Goal: Check status: Check status

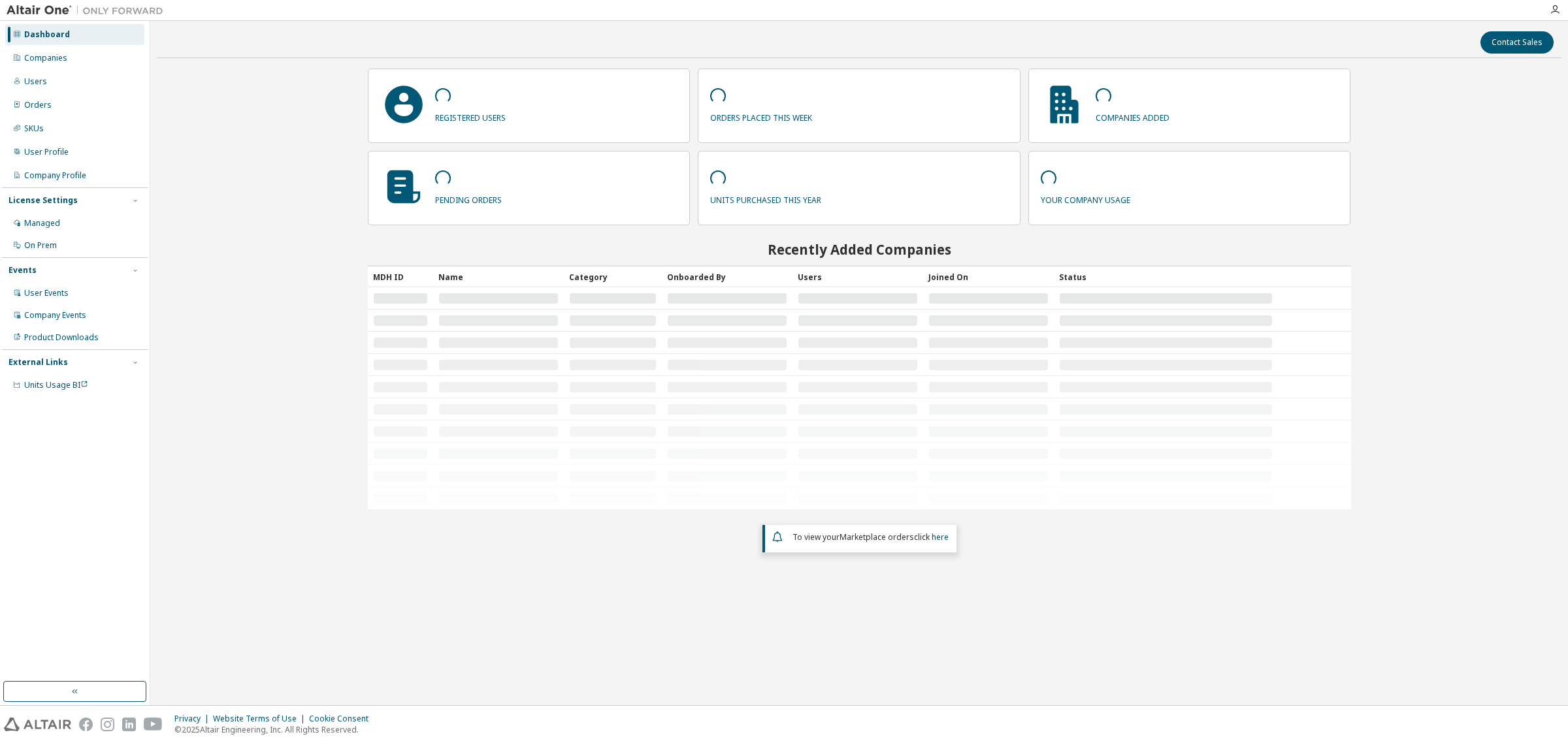
click at [46, 59] on div "Companies" at bounding box center [45, 57] width 43 height 10
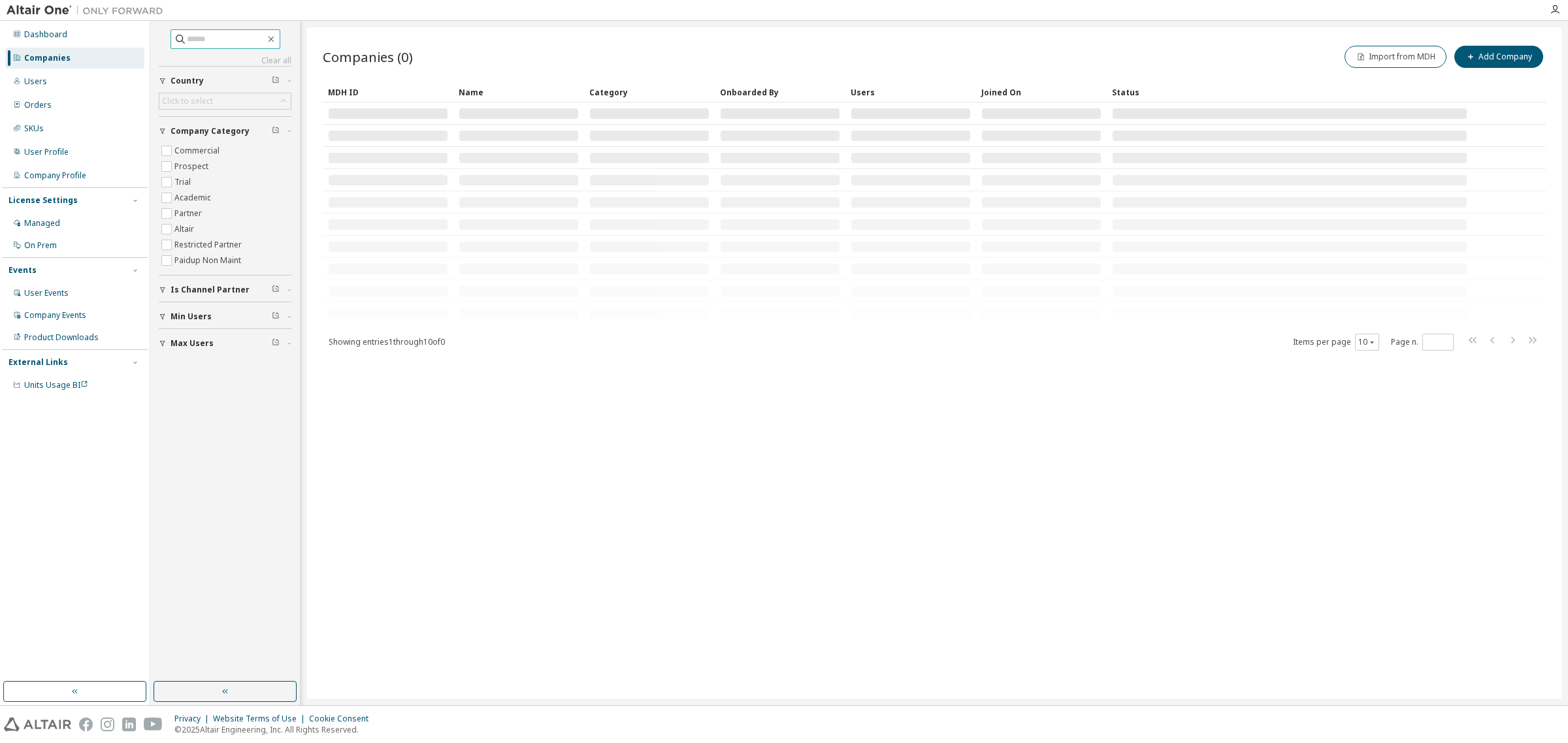
click at [238, 46] on input "text" at bounding box center [226, 39] width 78 height 13
type input "*****"
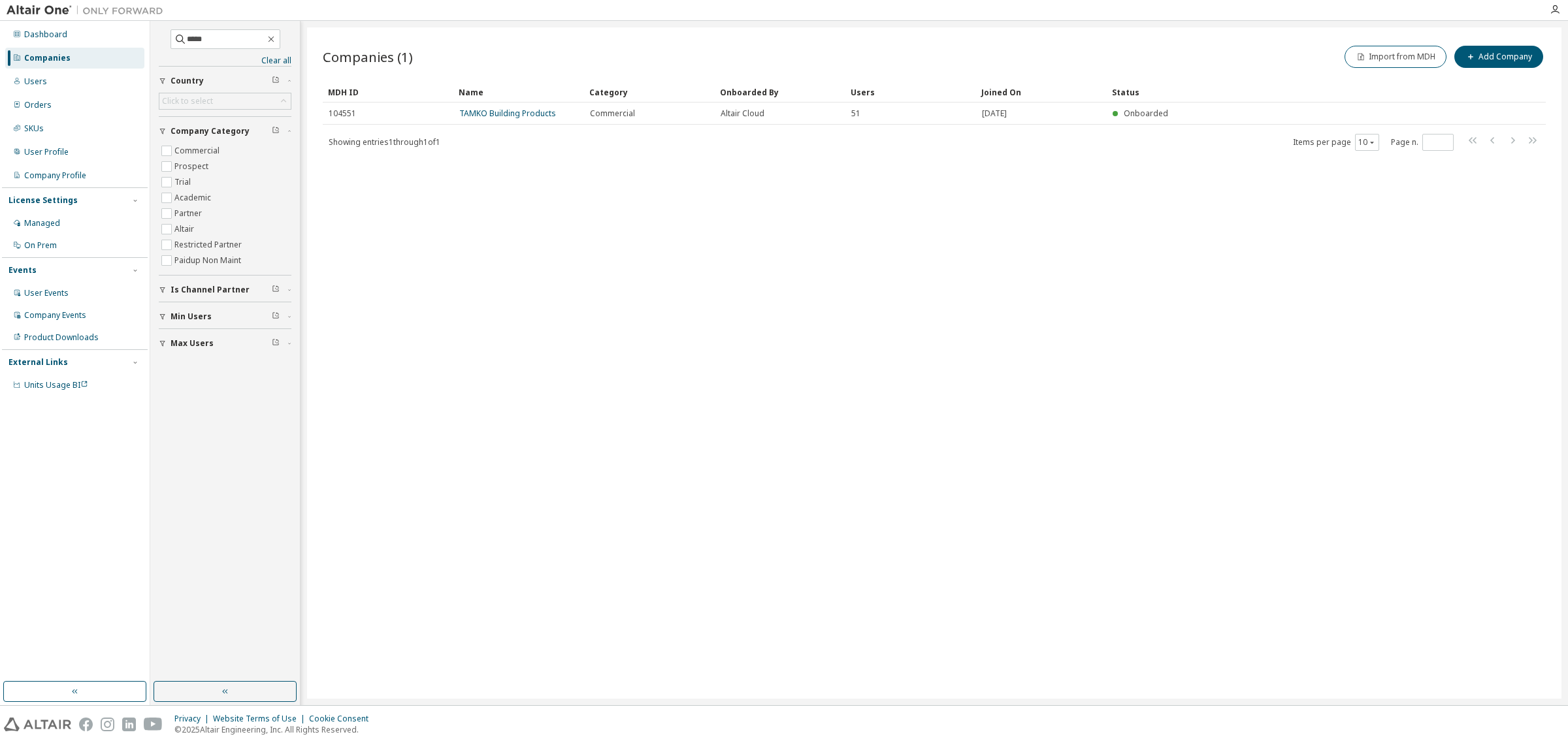
click at [536, 116] on link "TAMKO Building Products" at bounding box center [507, 113] width 97 height 11
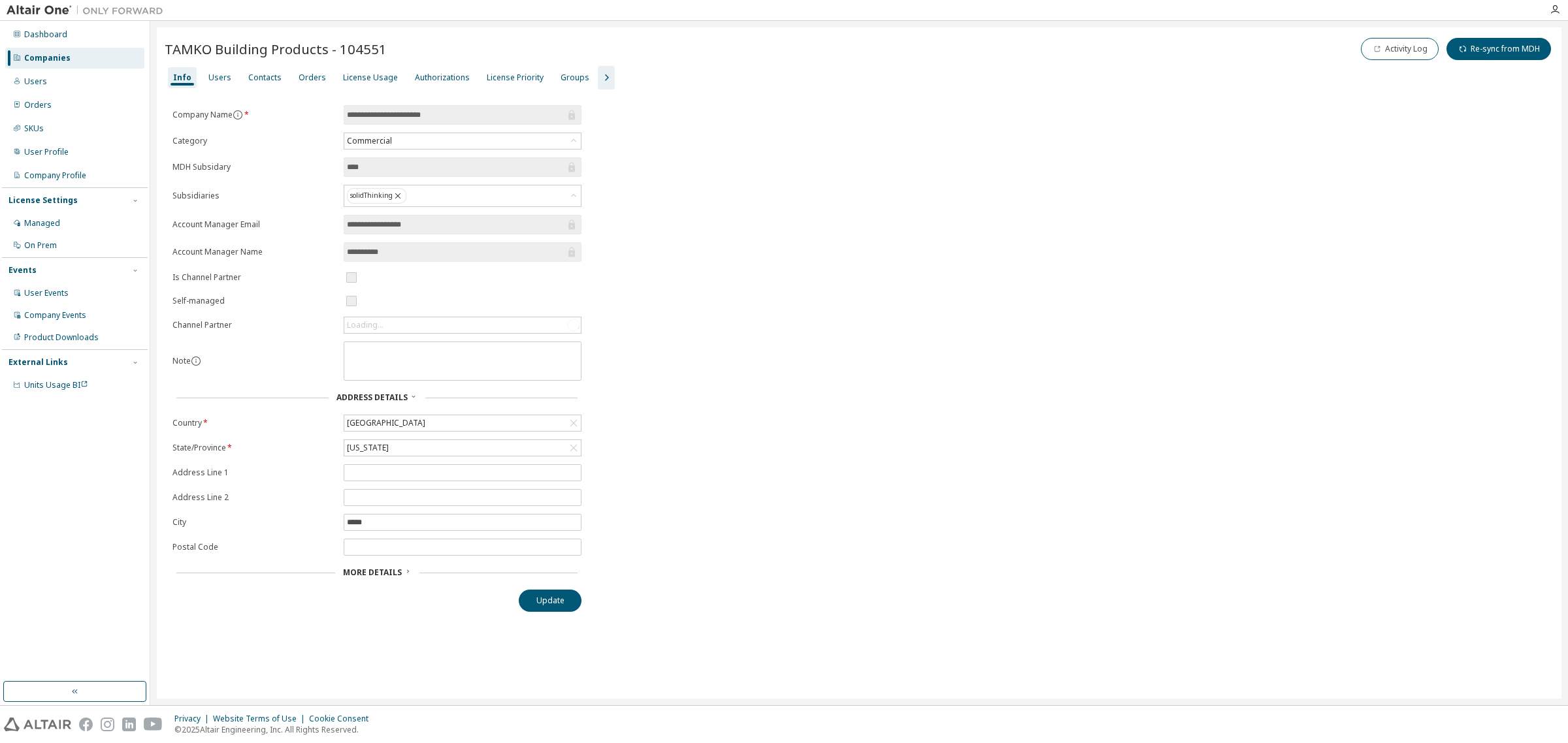
click at [374, 80] on div "License Usage" at bounding box center [370, 77] width 55 height 10
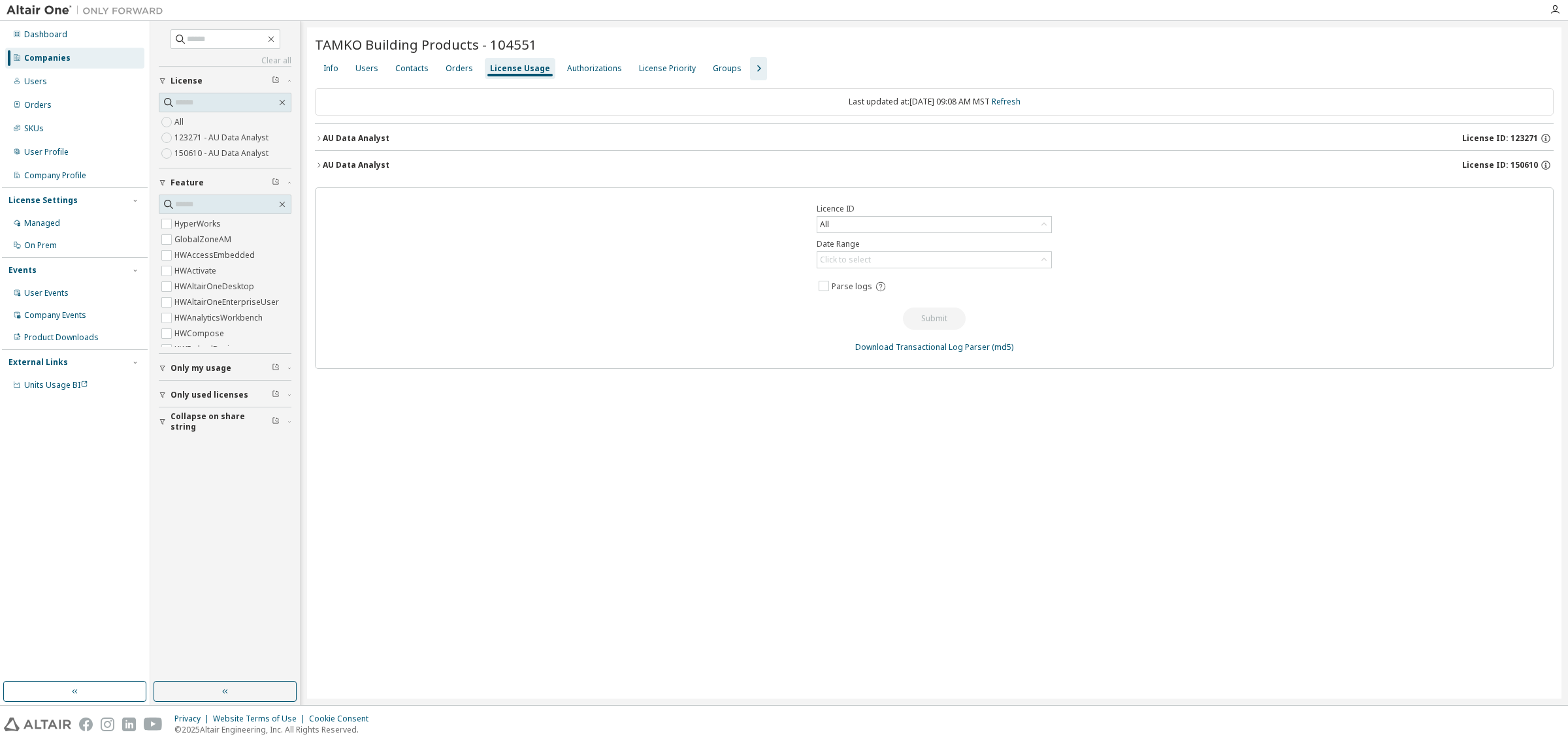
click at [916, 222] on div "All" at bounding box center [935, 225] width 234 height 16
click at [890, 281] on li "123271 - AU Data Analyst" at bounding box center [933, 279] width 231 height 17
click at [894, 262] on div "Click to select" at bounding box center [935, 260] width 234 height 16
click at [912, 311] on li "Year to date" at bounding box center [933, 314] width 231 height 17
click at [943, 315] on button "Submit" at bounding box center [935, 319] width 63 height 22
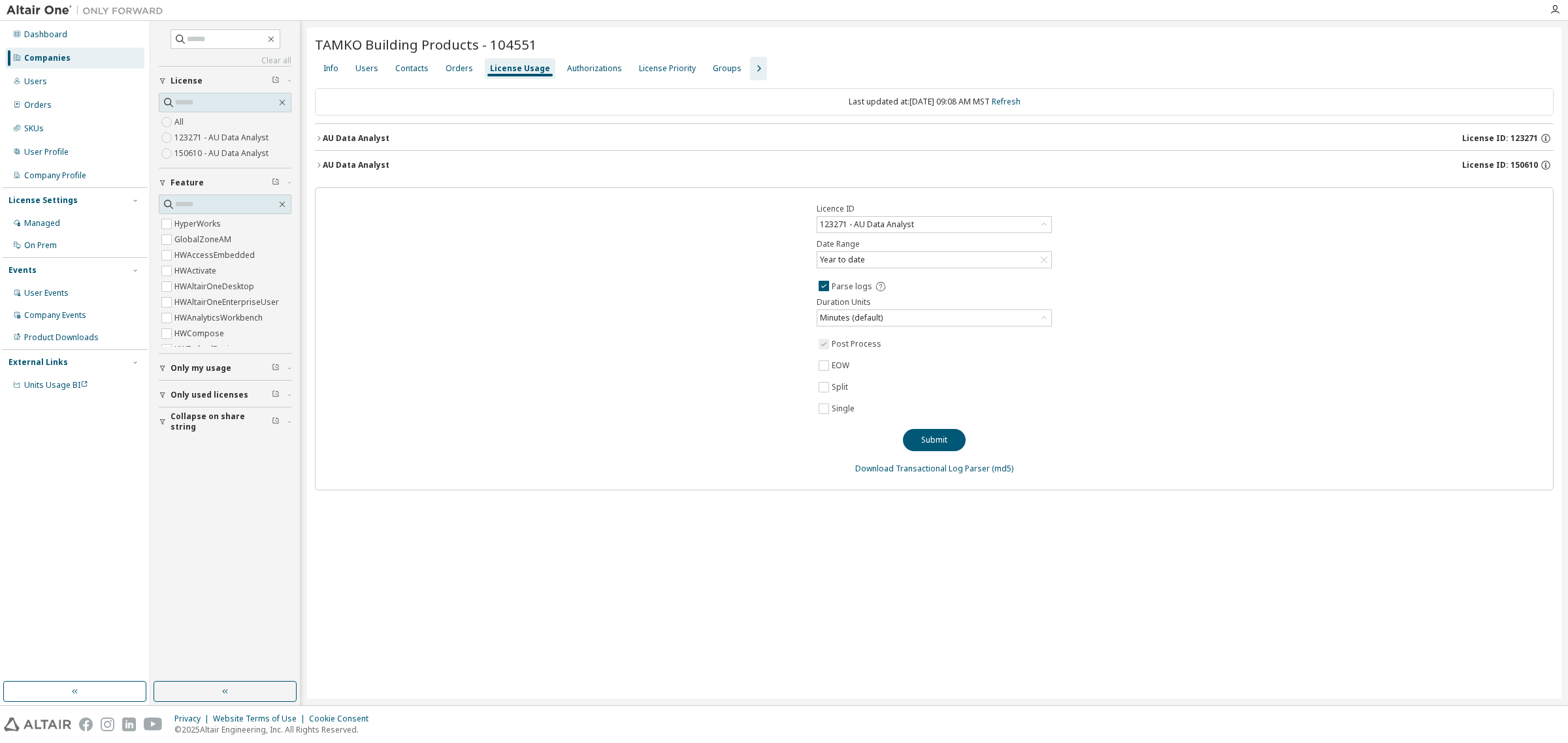
click at [900, 320] on div "Minutes (default)" at bounding box center [935, 318] width 234 height 16
click at [877, 317] on div "Minutes (default)" at bounding box center [851, 319] width 66 height 15
click at [733, 309] on div "Licence ID 123271 - AU Data Analyst Date Range Year to date Parse logs Duration…" at bounding box center [934, 339] width 1238 height 303
